Goal: Information Seeking & Learning: Check status

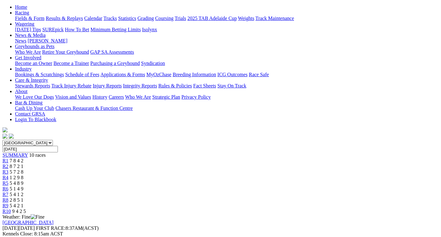
scroll to position [63, 0]
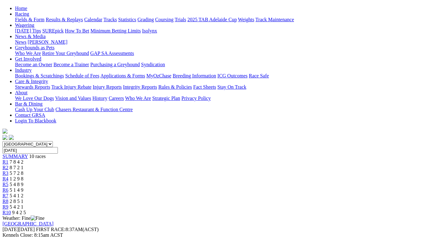
click at [23, 165] on span "8 7 2 1" at bounding box center [17, 167] width 14 height 5
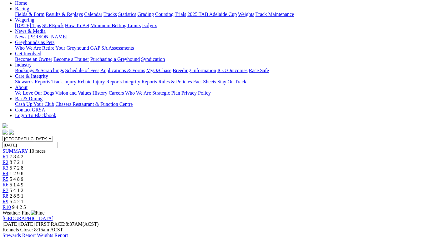
scroll to position [63, 0]
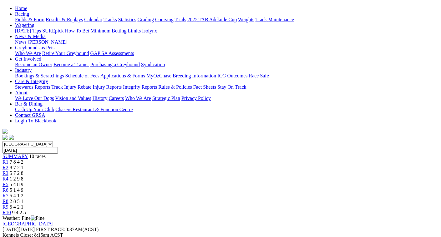
click at [23, 171] on span "5 7 2 8" at bounding box center [17, 173] width 14 height 5
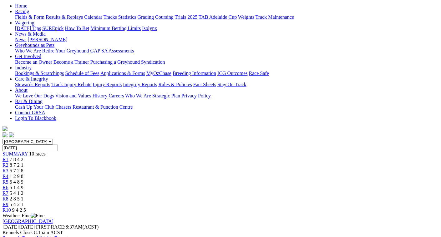
scroll to position [31, 0]
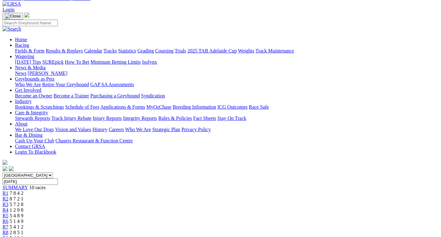
click at [23, 208] on span "1 2 9 8" at bounding box center [17, 210] width 14 height 5
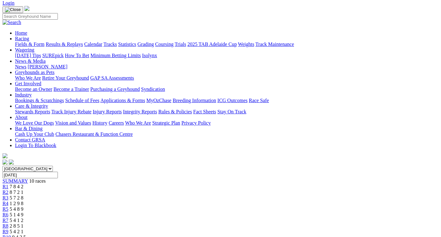
scroll to position [31, 0]
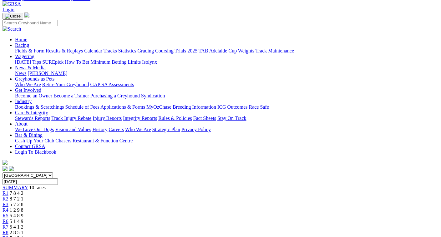
click at [23, 213] on span "5 4 8 9" at bounding box center [17, 215] width 14 height 5
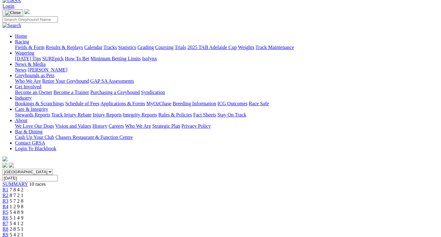
scroll to position [31, 0]
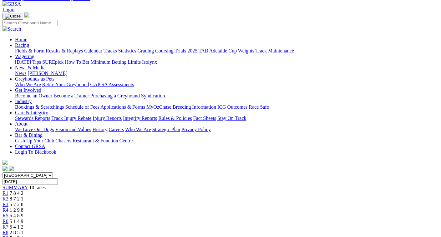
click at [23, 219] on span "5 1 4 9" at bounding box center [17, 221] width 14 height 5
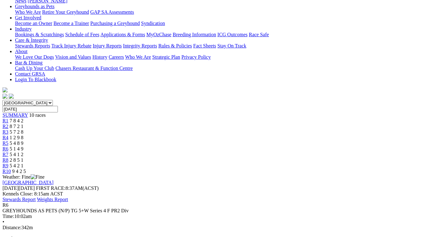
scroll to position [63, 0]
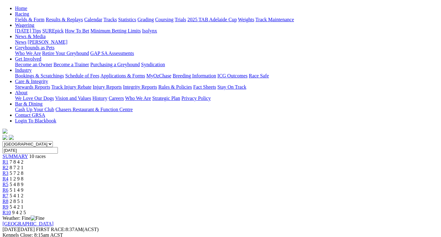
click at [23, 193] on span "5 4 1 2" at bounding box center [17, 195] width 14 height 5
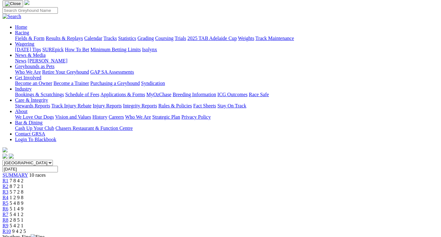
scroll to position [31, 0]
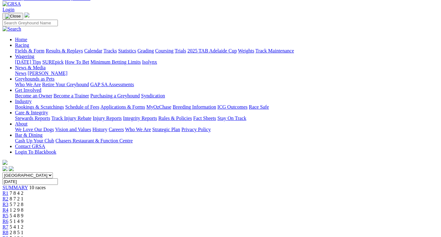
click at [23, 230] on span "2 8 5 1" at bounding box center [17, 232] width 14 height 5
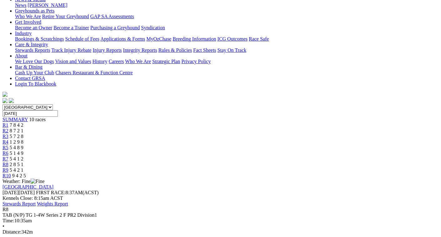
scroll to position [63, 0]
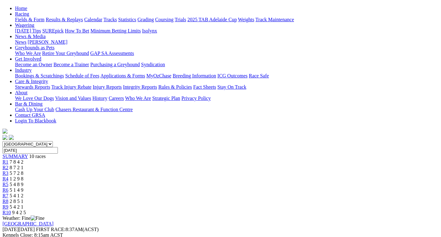
click at [23, 205] on span "5 4 2 1" at bounding box center [17, 207] width 14 height 5
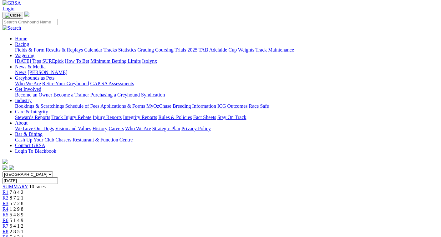
scroll to position [31, 0]
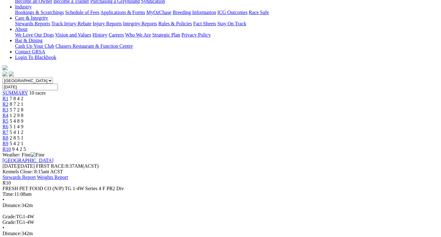
scroll to position [31, 0]
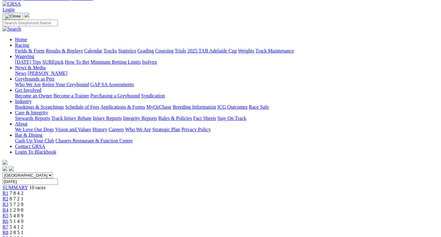
click at [23, 191] on span "7 8 4 2" at bounding box center [17, 193] width 14 height 5
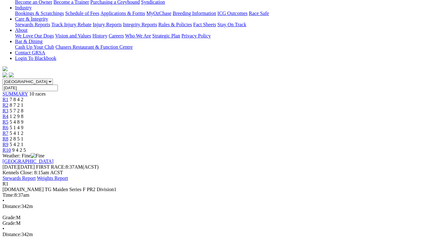
scroll to position [63, 0]
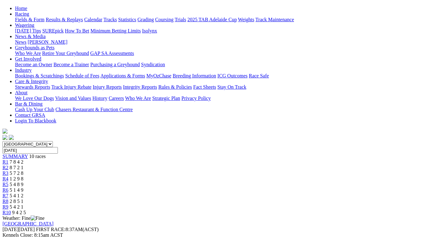
click at [23, 165] on span "8 7 2 1" at bounding box center [17, 167] width 14 height 5
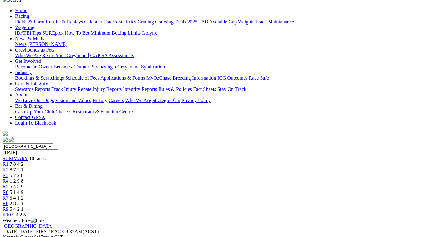
scroll to position [31, 0]
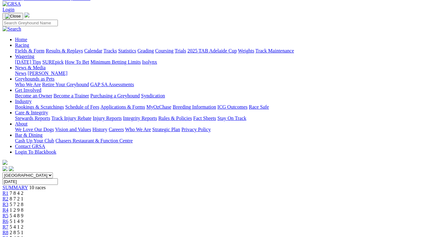
click at [23, 202] on span "5 7 2 8" at bounding box center [17, 204] width 14 height 5
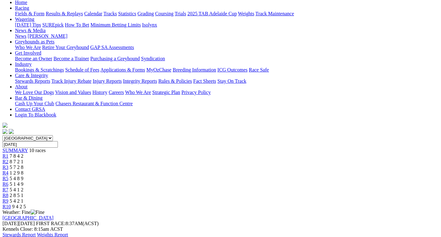
scroll to position [63, 0]
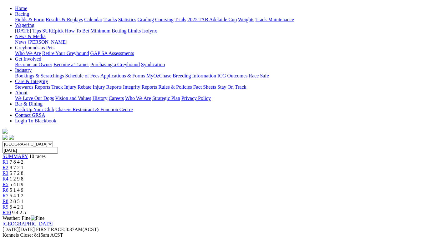
click at [23, 176] on span "1 2 9 8" at bounding box center [17, 178] width 14 height 5
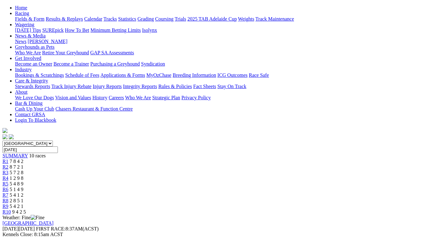
scroll to position [63, 0]
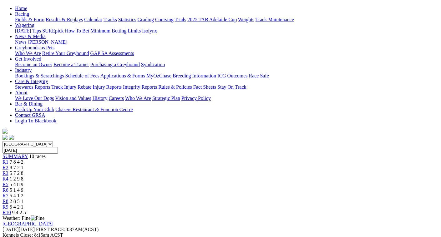
click at [23, 182] on span "5 4 8 9" at bounding box center [17, 184] width 14 height 5
click at [23, 188] on span "5 1 4 9" at bounding box center [17, 190] width 14 height 5
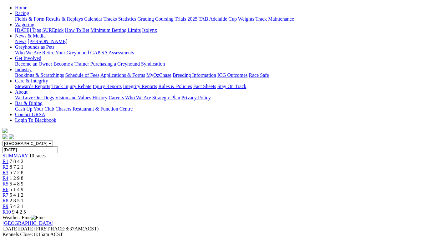
scroll to position [63, 0]
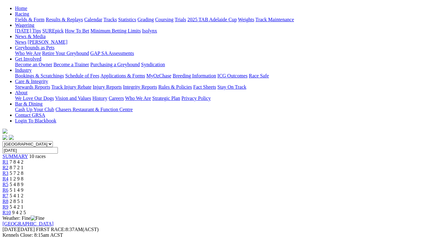
click at [23, 193] on span "5 4 1 2" at bounding box center [17, 195] width 14 height 5
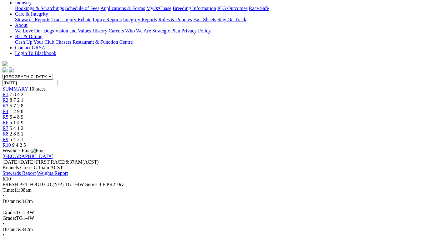
scroll to position [156, 0]
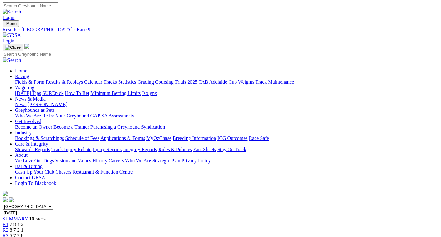
click at [15, 79] on link "Fields & Form" at bounding box center [29, 81] width 29 height 5
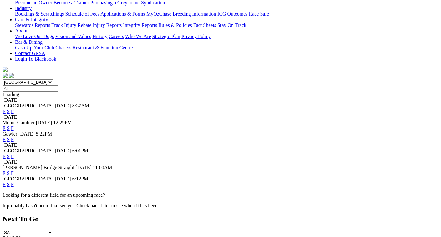
scroll to position [125, 0]
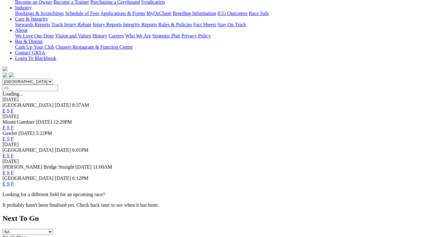
click at [14, 153] on link "F" at bounding box center [12, 155] width 3 height 5
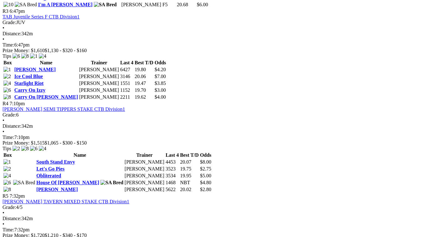
scroll to position [500, 0]
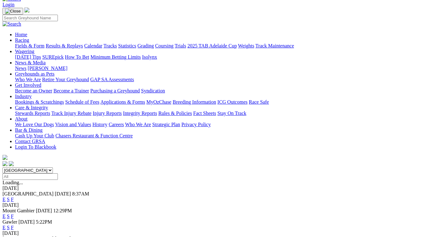
scroll to position [156, 0]
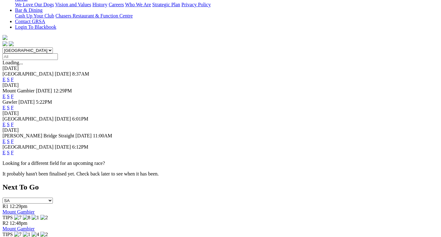
click at [14, 150] on link "F" at bounding box center [12, 152] width 3 height 5
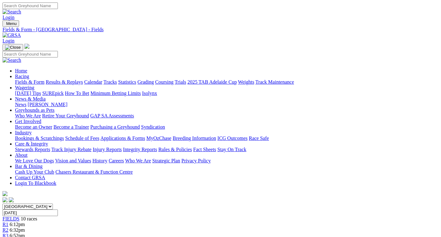
click at [18, 79] on link "Fields & Form" at bounding box center [29, 81] width 29 height 5
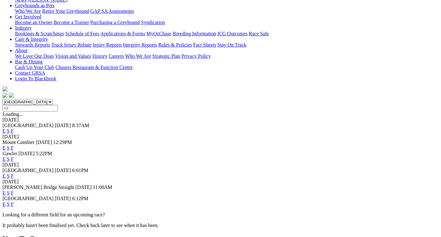
scroll to position [94, 0]
